Goal: Information Seeking & Learning: Check status

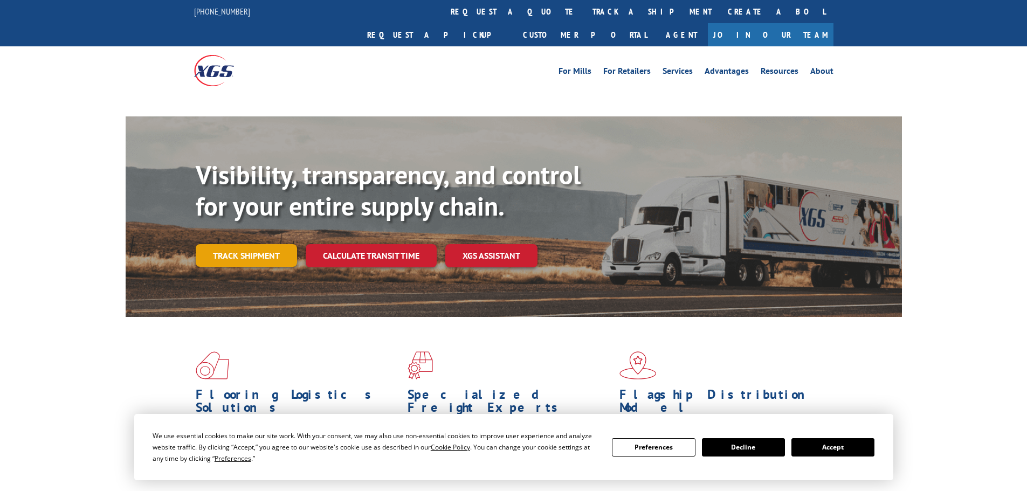
click at [268, 244] on link "Track shipment" at bounding box center [246, 255] width 101 height 23
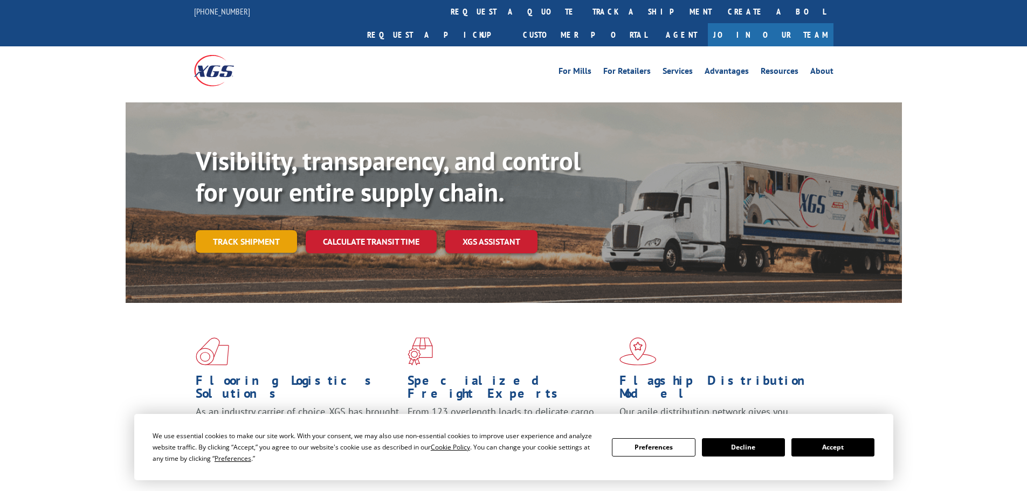
click at [279, 230] on link "Track shipment" at bounding box center [246, 241] width 101 height 23
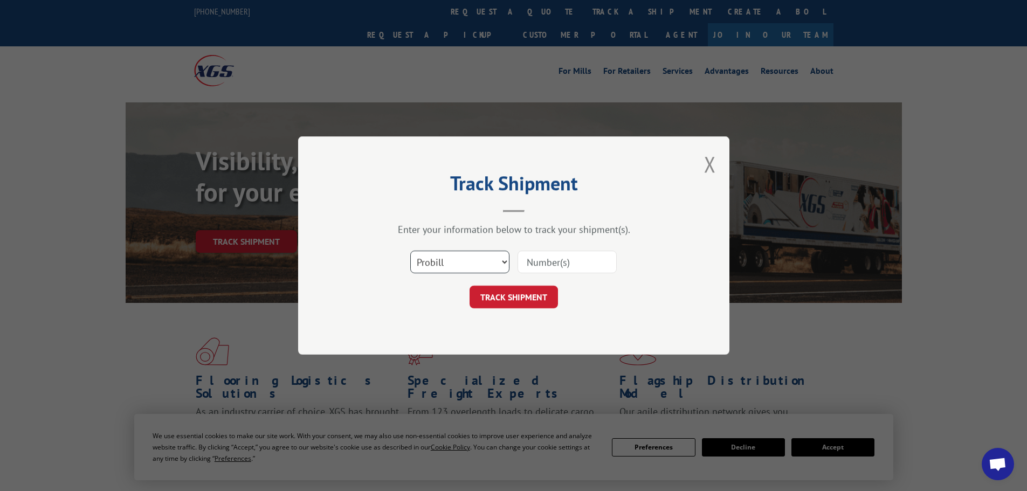
drag, startPoint x: 476, startPoint y: 252, endPoint x: 466, endPoint y: 271, distance: 21.5
click at [477, 254] on select "Select category... Probill BOL PO" at bounding box center [459, 262] width 99 height 23
select select "bol"
click at [410, 251] on select "Select category... Probill BOL PO" at bounding box center [459, 262] width 99 height 23
click at [541, 260] on input at bounding box center [566, 262] width 99 height 23
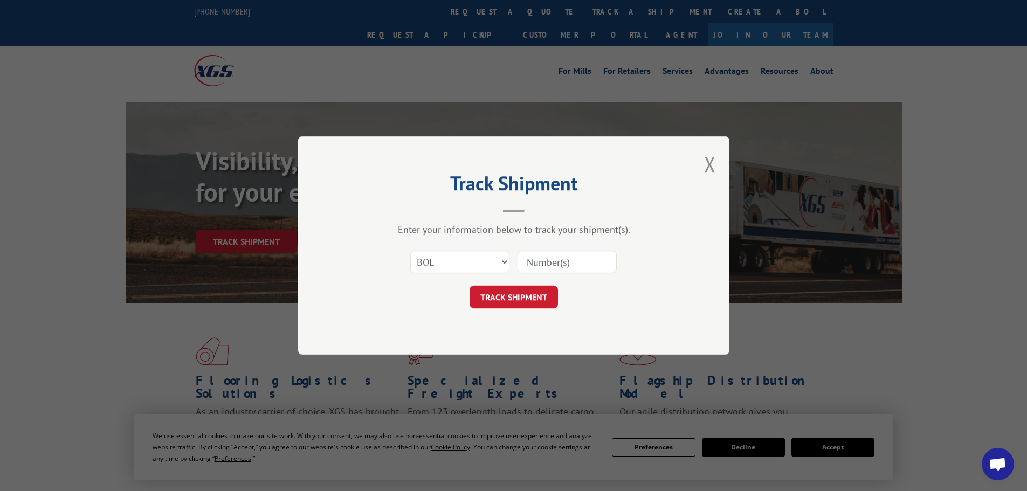
paste input "5211793"
type input "5211793"
click at [525, 291] on button "TRACK SHIPMENT" at bounding box center [513, 297] width 88 height 23
